Goal: Navigation & Orientation: Find specific page/section

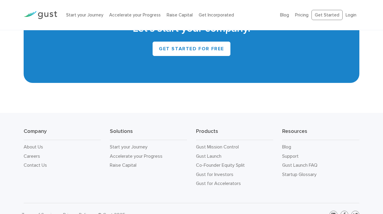
scroll to position [2739, 0]
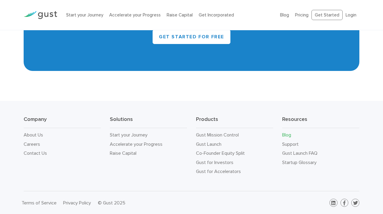
click at [285, 135] on link "Blog" at bounding box center [286, 135] width 9 height 6
